Goal: Information Seeking & Learning: Learn about a topic

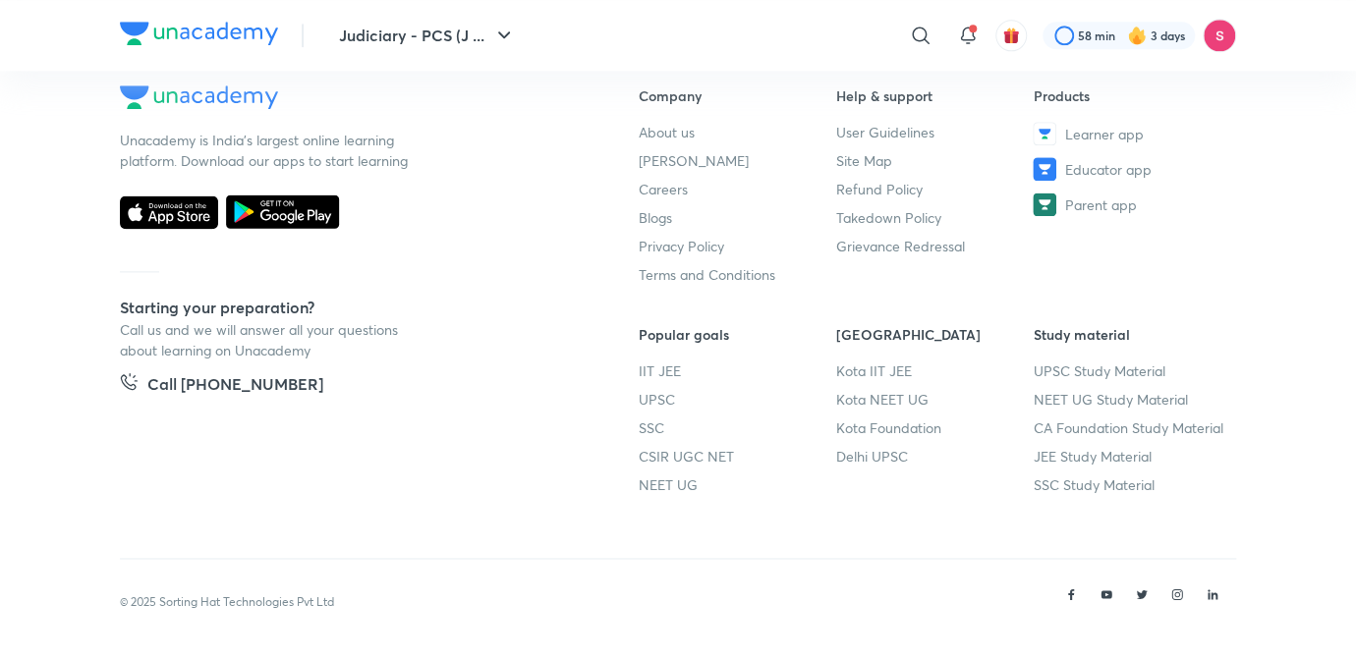
scroll to position [1112, 0]
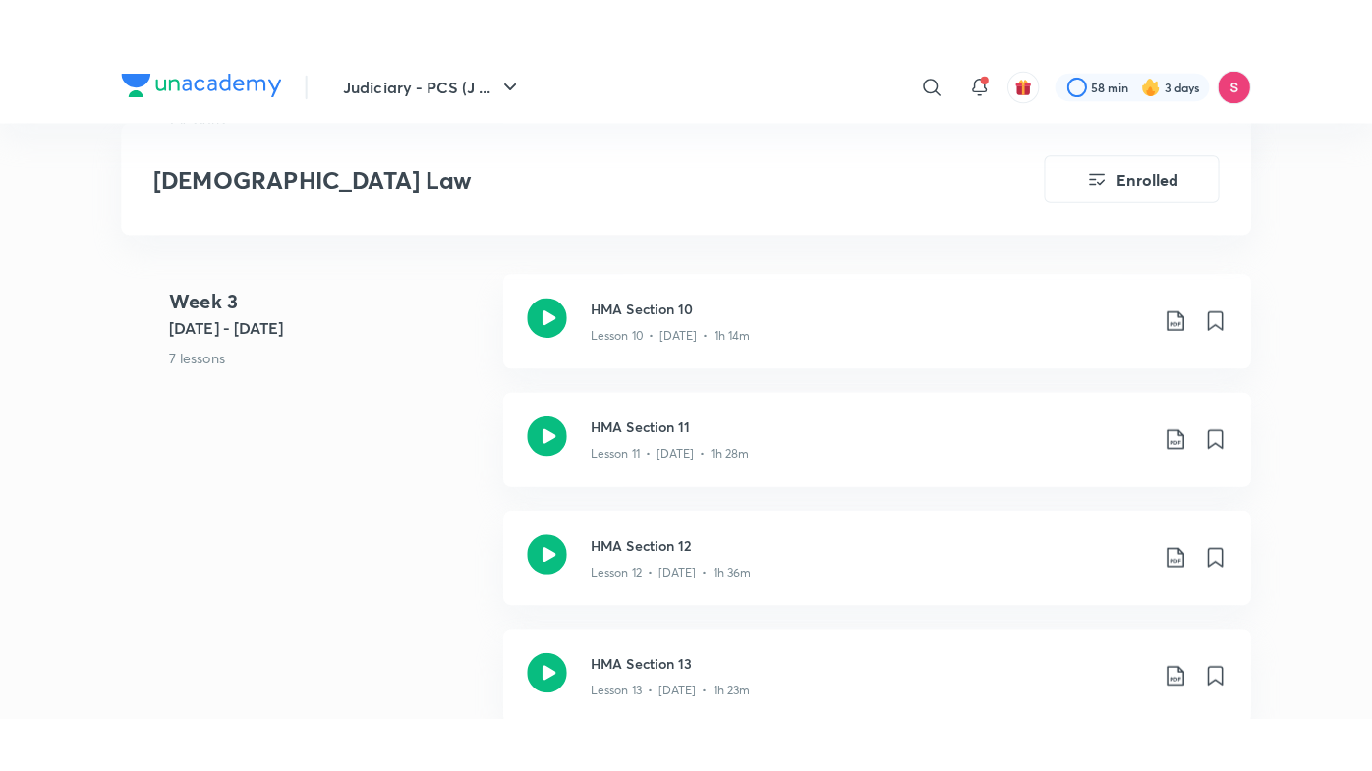
scroll to position [2366, 0]
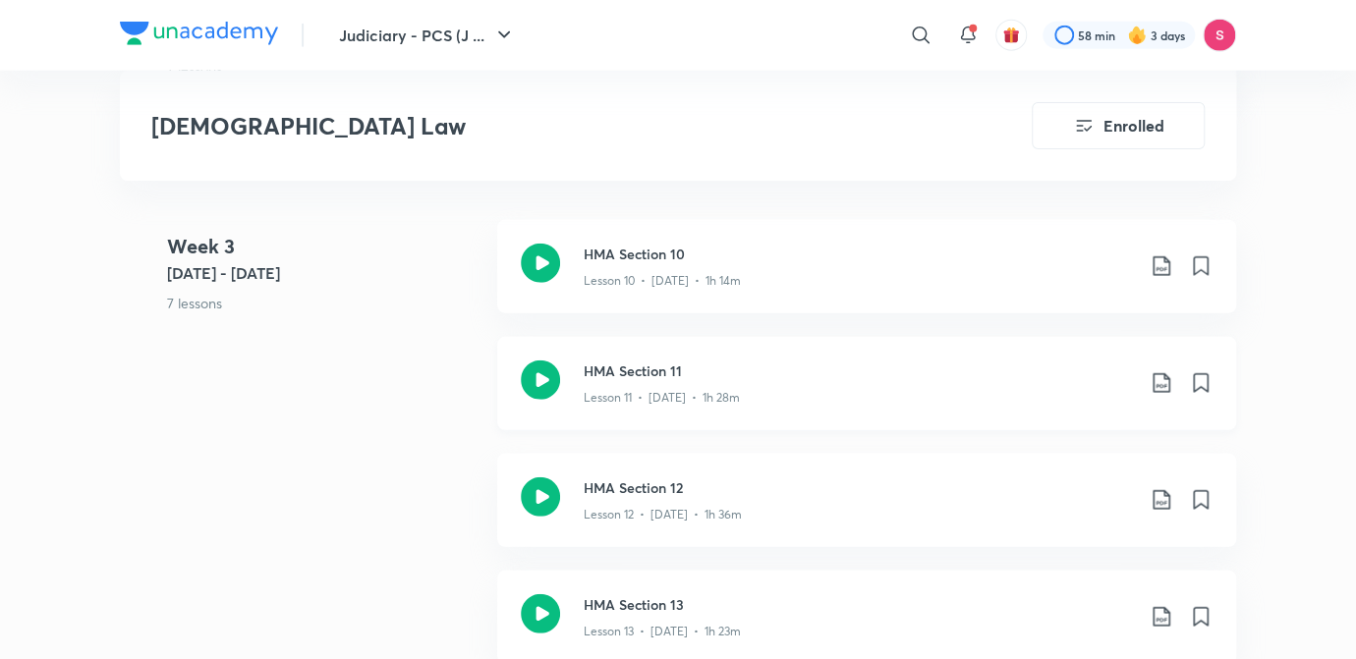
click at [688, 381] on div "Lesson 11 • [DATE] • 1h 28m" at bounding box center [859, 394] width 550 height 26
